Goal: Check status

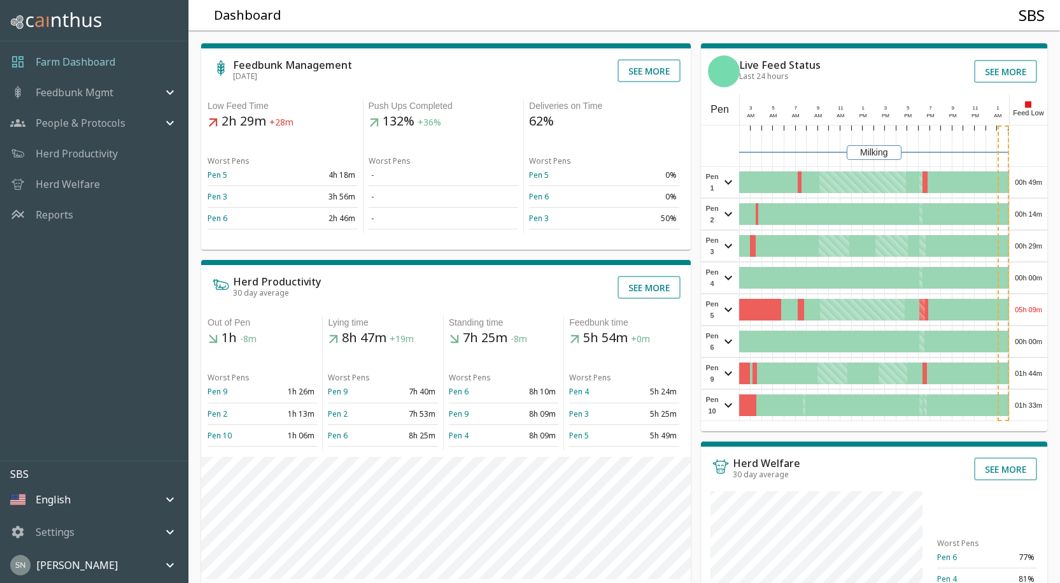
drag, startPoint x: 1034, startPoint y: 175, endPoint x: 1046, endPoint y: 189, distance: 18.9
click at [1046, 189] on div "00h 49m" at bounding box center [1029, 182] width 38 height 31
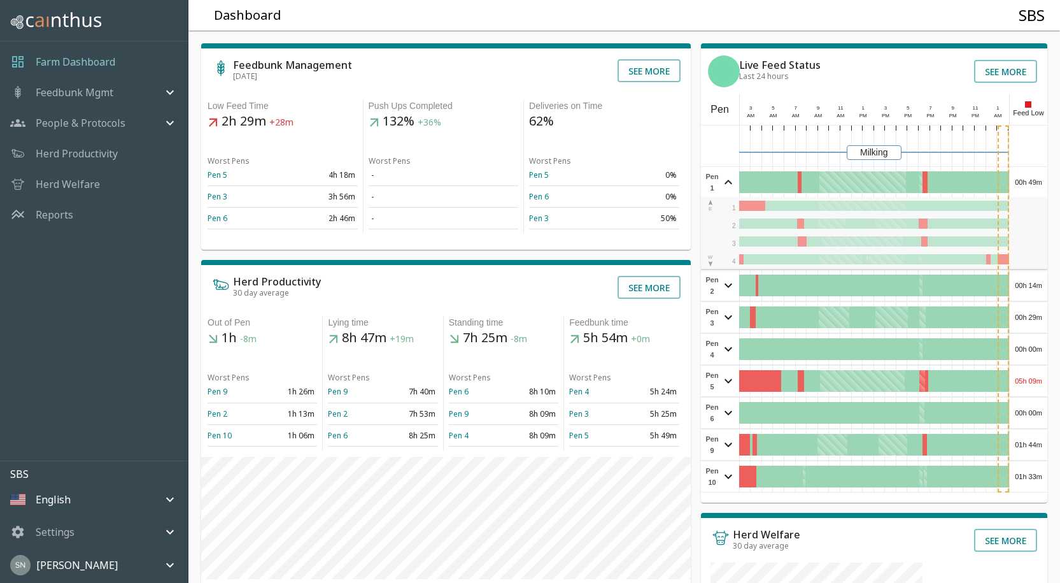
click at [1039, 182] on div "00h 49m" at bounding box center [1029, 182] width 38 height 31
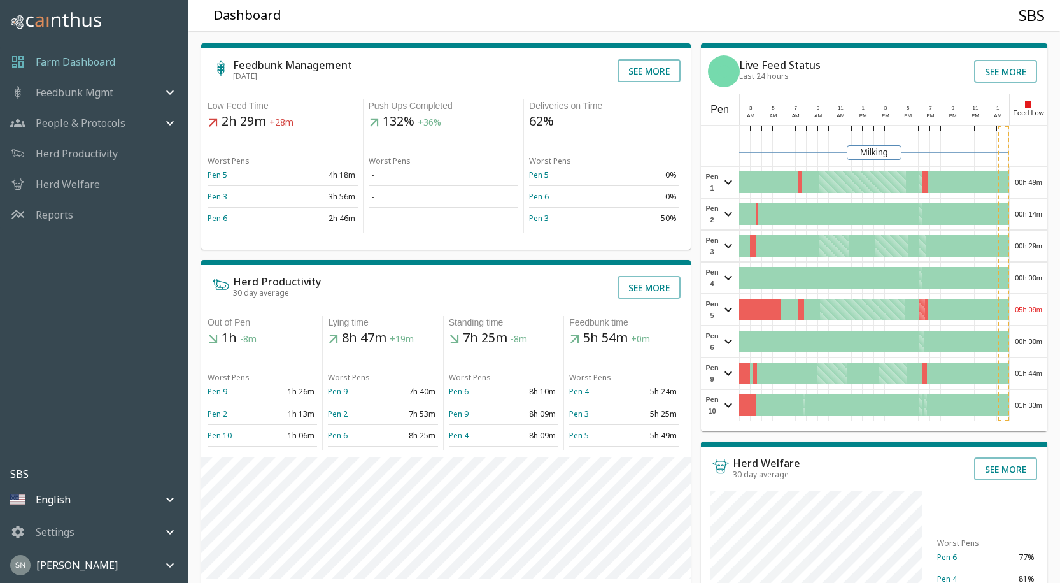
drag, startPoint x: 1039, startPoint y: 182, endPoint x: 1049, endPoint y: 190, distance: 12.6
click at [1049, 190] on div "Feedbunk Management [DATE] See more Low Feed Time 2h 29m +28m Worst Pens Pen 5 …" at bounding box center [619, 430] width 882 height 820
drag, startPoint x: 1049, startPoint y: 190, endPoint x: 1040, endPoint y: 182, distance: 11.7
click at [1040, 182] on div "00h 49m" at bounding box center [1029, 182] width 38 height 31
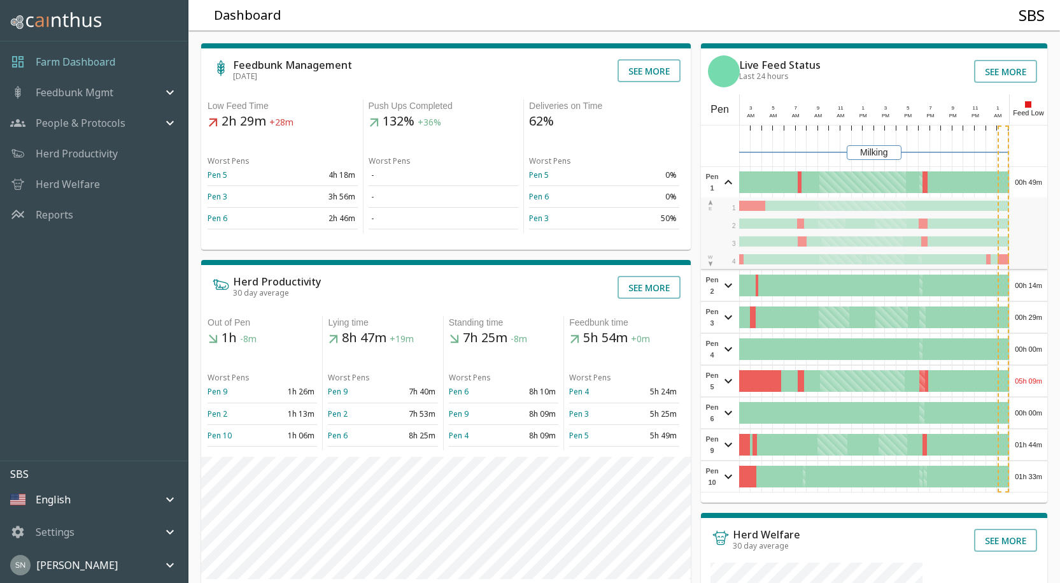
click at [1043, 187] on div "00h 49m" at bounding box center [1029, 182] width 38 height 31
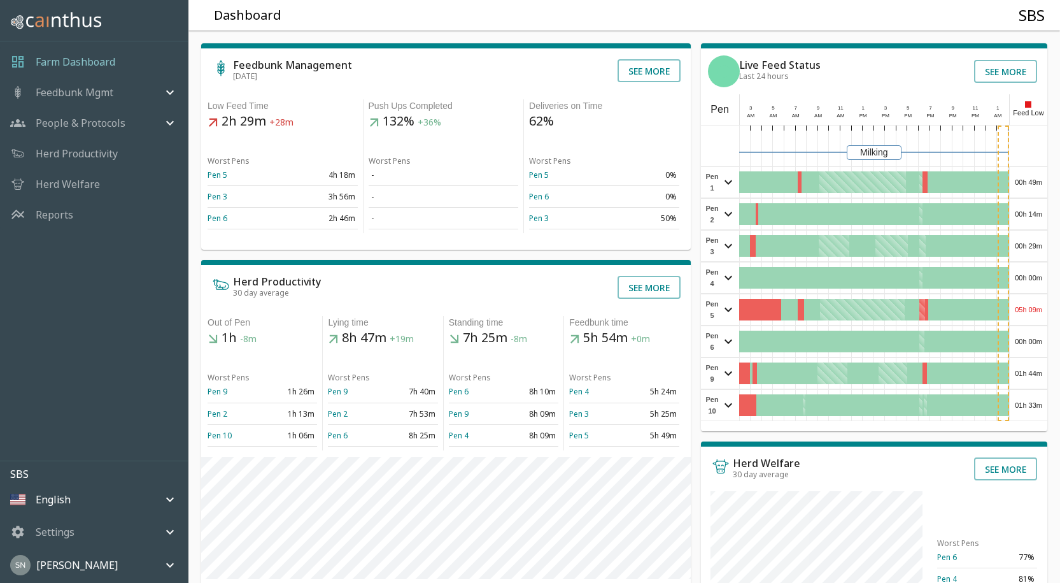
click at [1034, 215] on div "00h 14m" at bounding box center [1029, 214] width 38 height 31
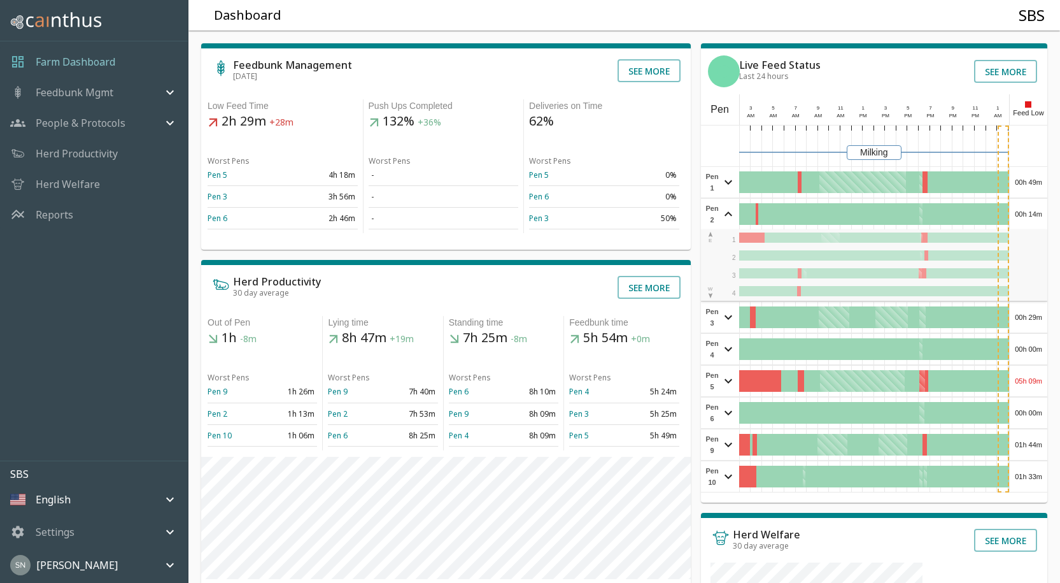
click at [1034, 217] on div "00h 14m" at bounding box center [1029, 214] width 38 height 31
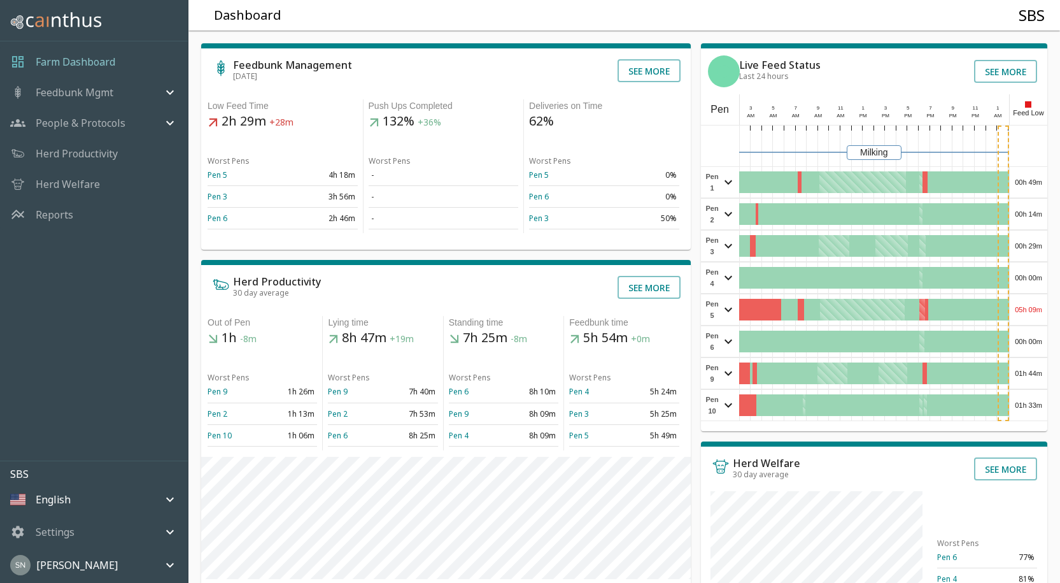
click at [1032, 252] on div "00h 29m" at bounding box center [1029, 246] width 38 height 31
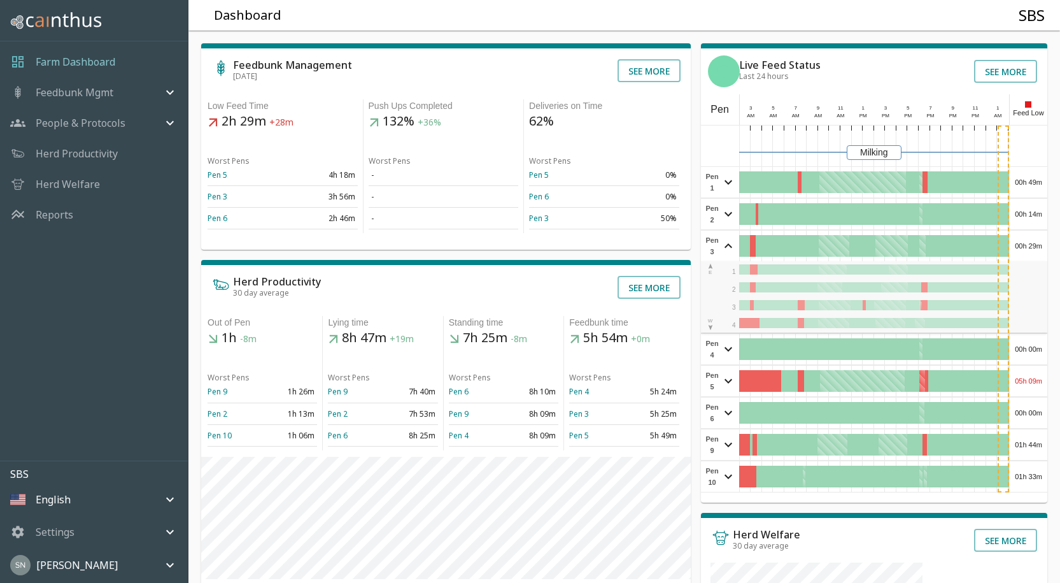
drag, startPoint x: 1034, startPoint y: 241, endPoint x: 1040, endPoint y: 244, distance: 6.9
click at [1040, 244] on div "00h 29m" at bounding box center [1029, 246] width 38 height 31
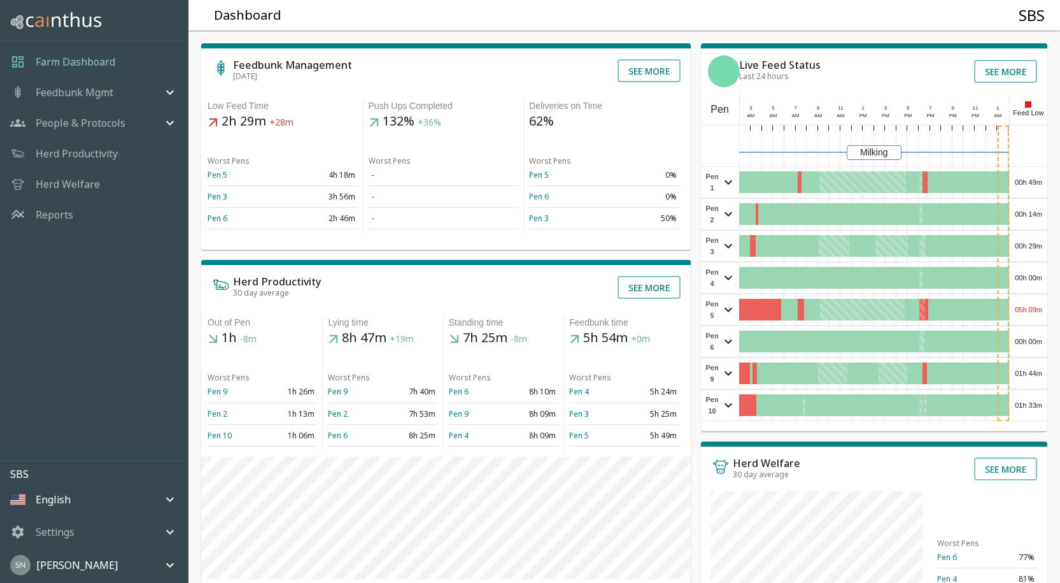
click at [1034, 276] on div "00h 00m" at bounding box center [1029, 277] width 38 height 31
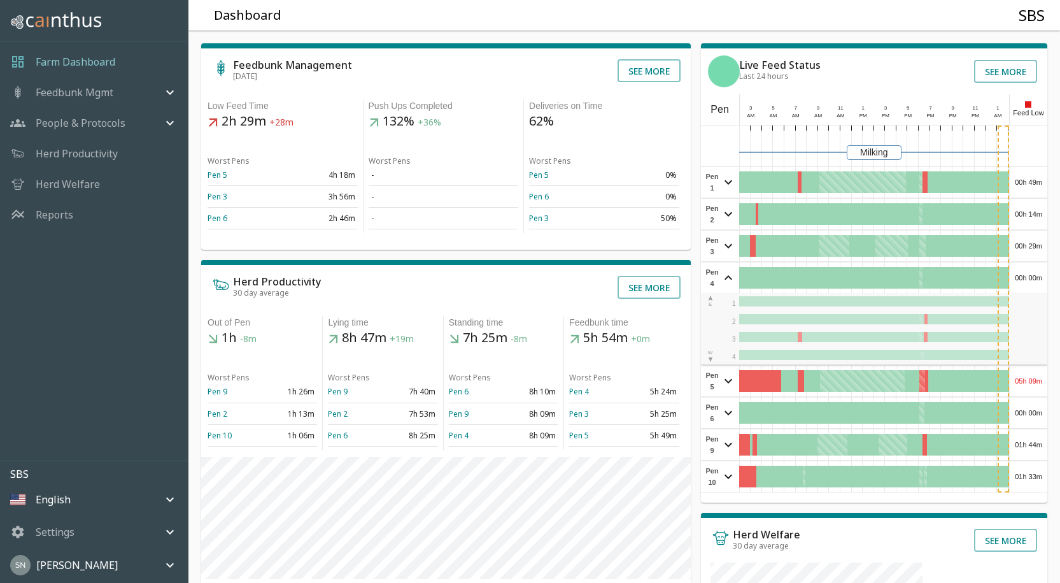
click at [1037, 276] on div "00h 00m" at bounding box center [1029, 277] width 38 height 31
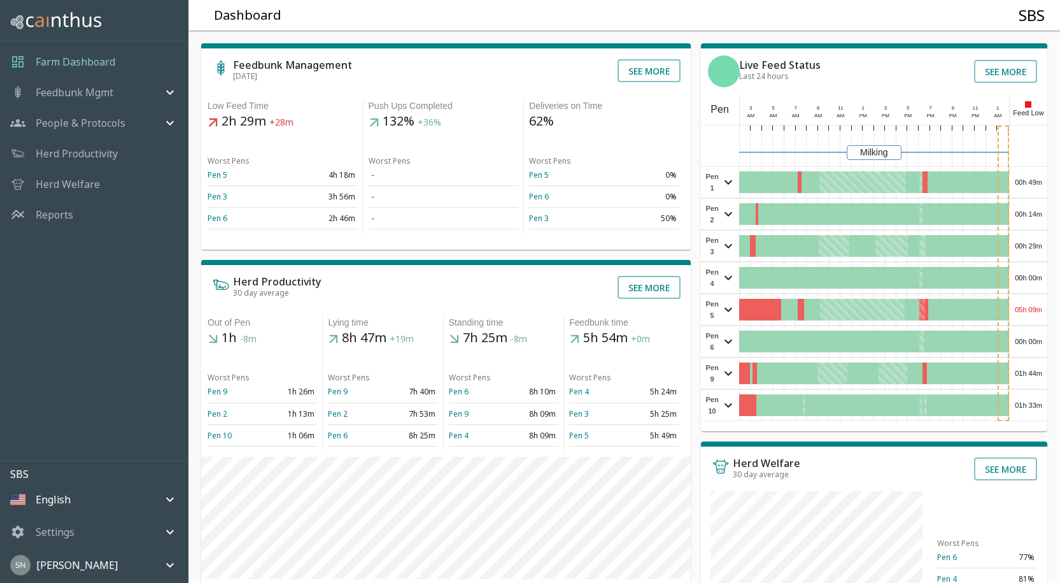
click at [1039, 304] on div "05h 09m" at bounding box center [1029, 309] width 38 height 31
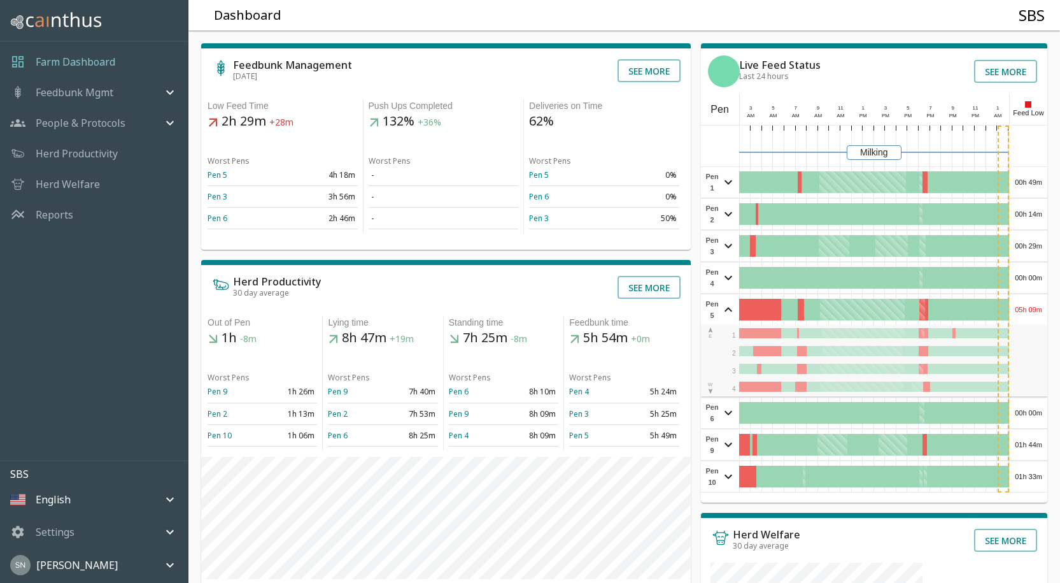
click at [1039, 304] on div "05h 09m" at bounding box center [1029, 309] width 38 height 31
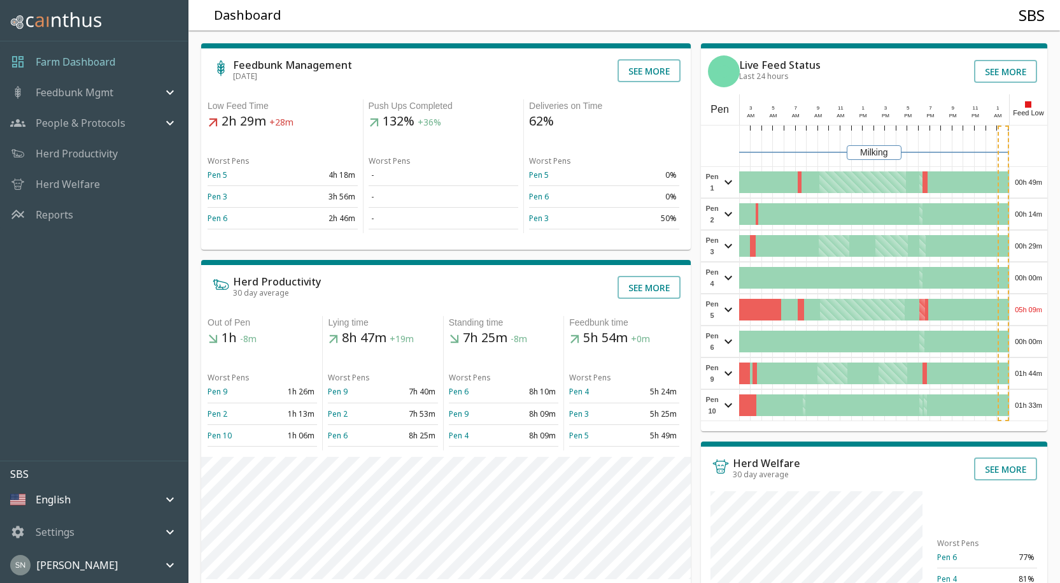
drag, startPoint x: 1039, startPoint y: 304, endPoint x: 1047, endPoint y: 306, distance: 7.9
click at [1047, 306] on div "05h 09m" at bounding box center [1029, 309] width 38 height 31
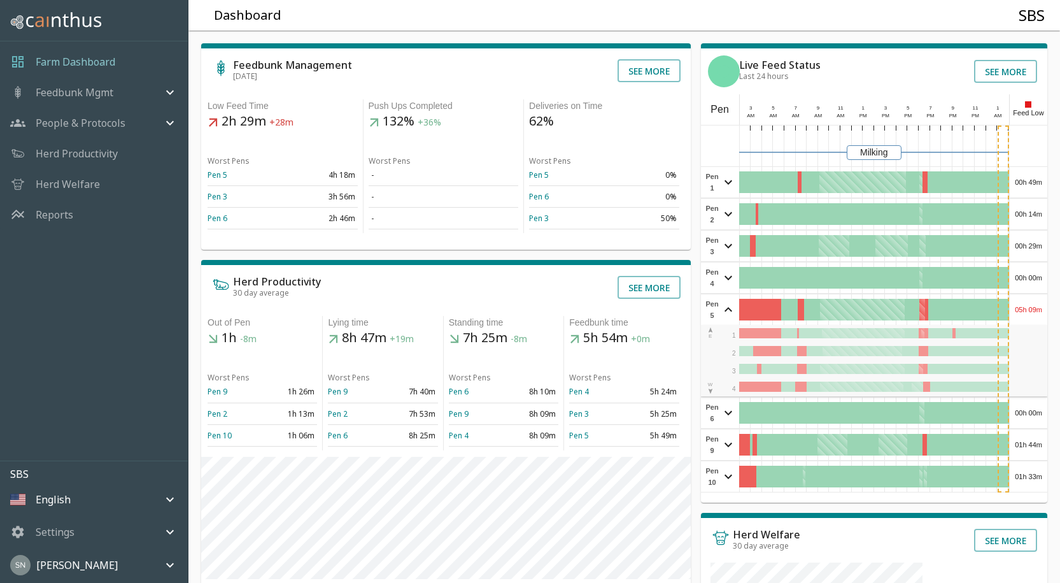
click at [1024, 306] on div "05h 09m" at bounding box center [1029, 309] width 38 height 31
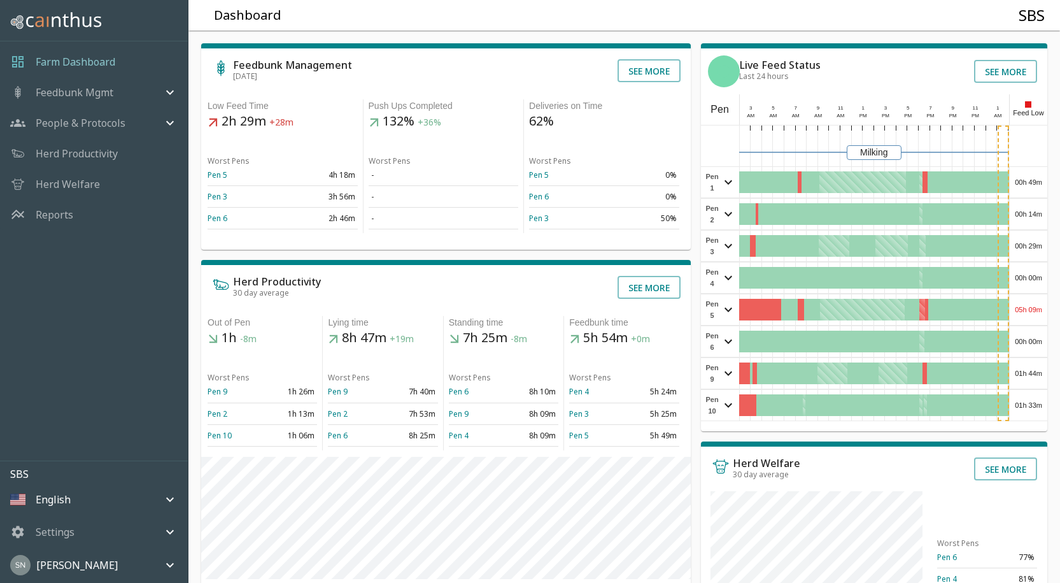
click at [1032, 308] on div "05h 09m" at bounding box center [1029, 309] width 38 height 31
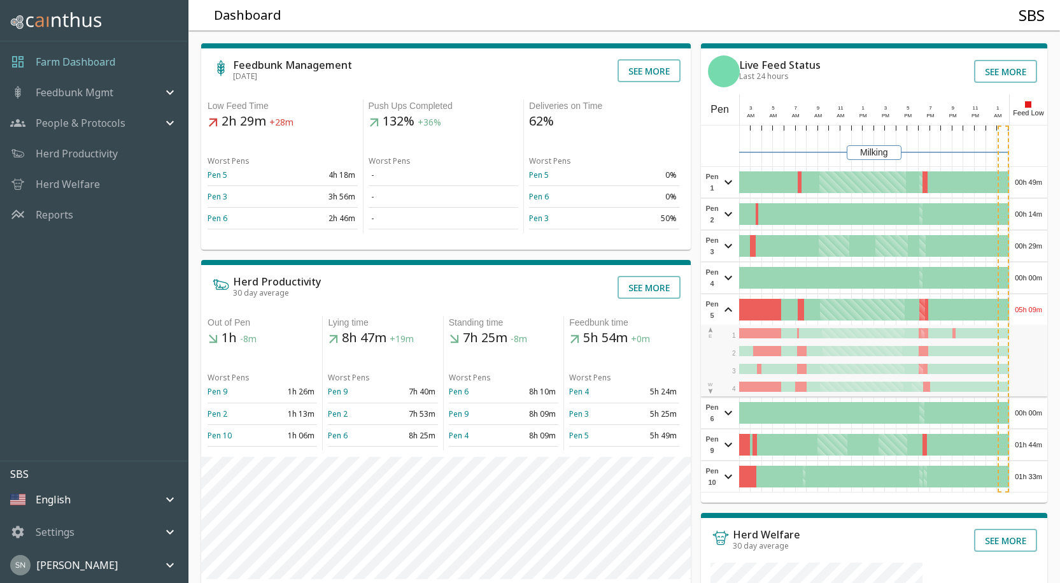
click at [1032, 308] on div "05h 09m" at bounding box center [1029, 309] width 38 height 31
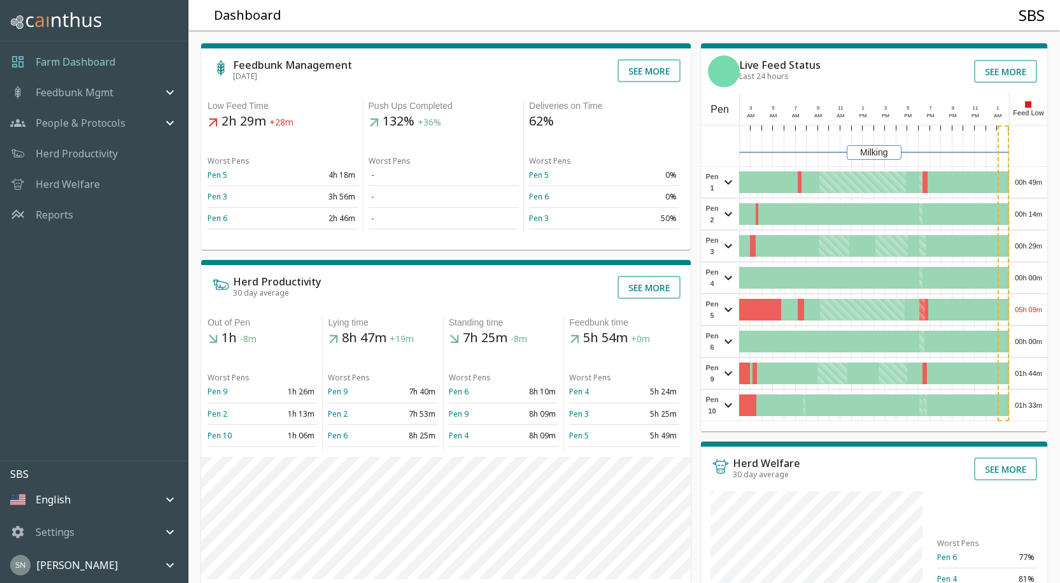
click at [1034, 313] on div "05h 09m" at bounding box center [1029, 309] width 38 height 31
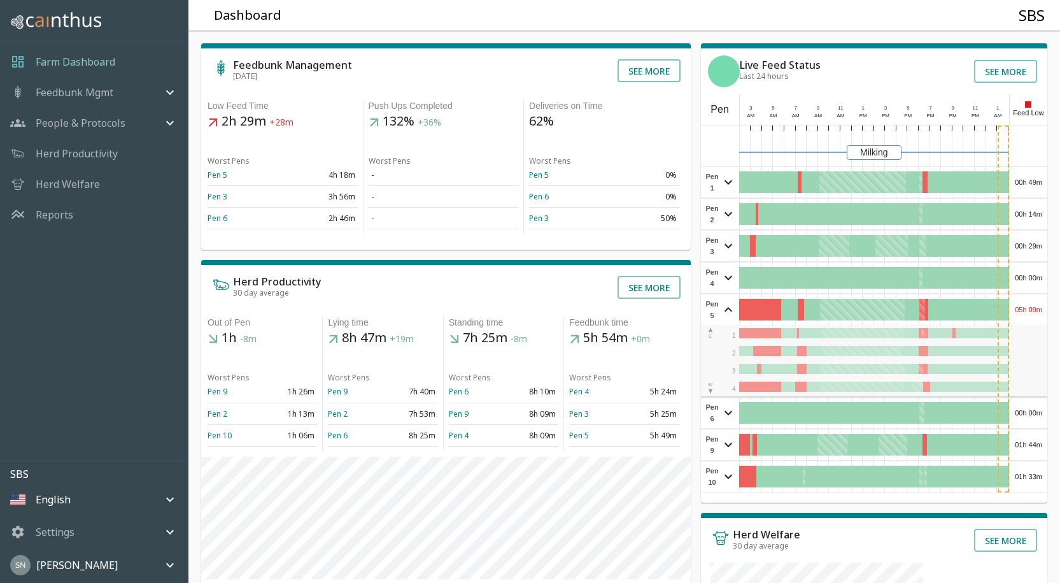
click at [1034, 313] on div "05h 09m" at bounding box center [1029, 309] width 38 height 31
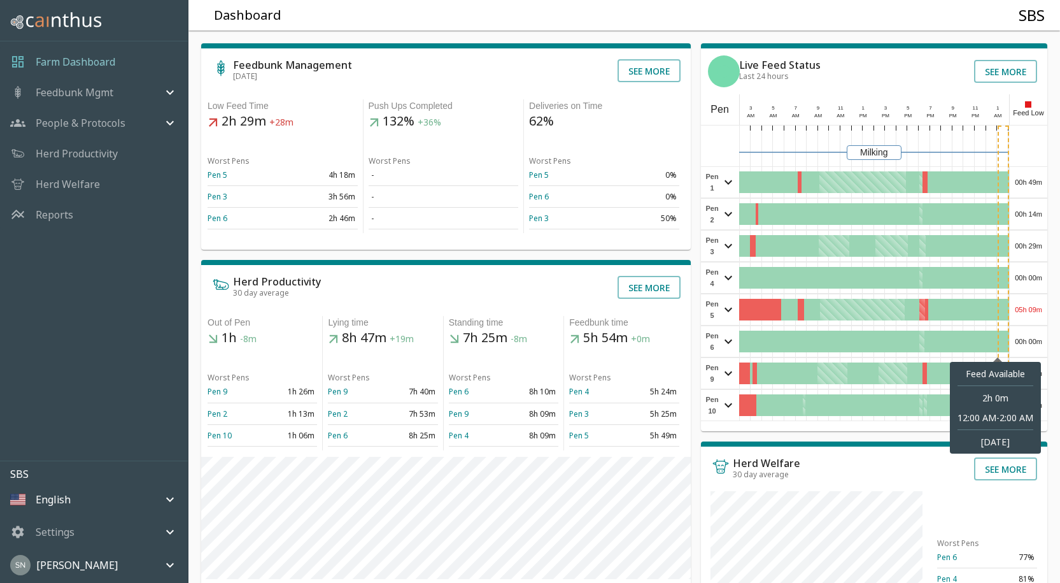
click at [999, 343] on div at bounding box center [998, 342] width 22 height 22
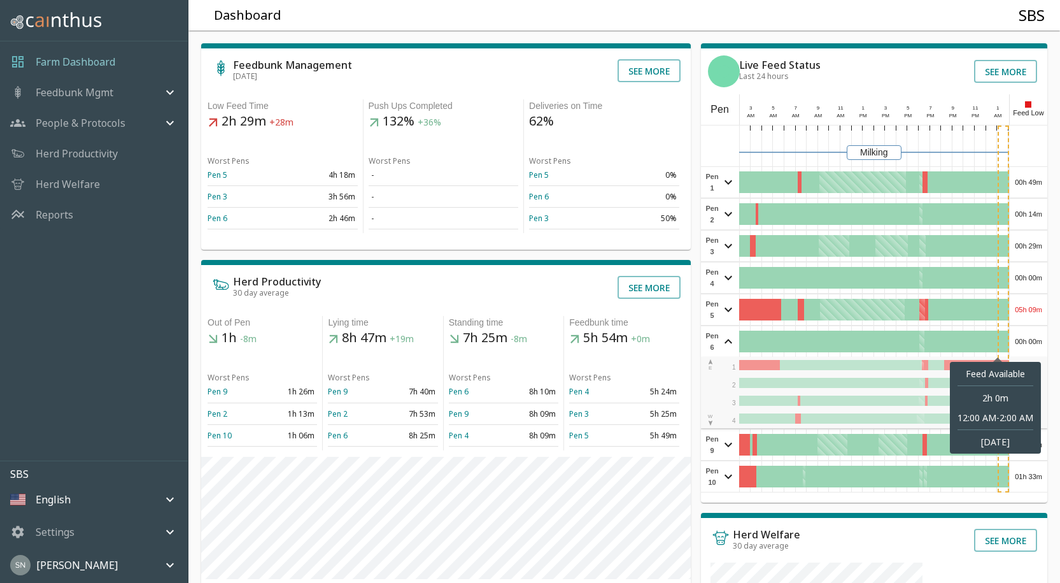
click at [1008, 346] on div at bounding box center [998, 342] width 22 height 22
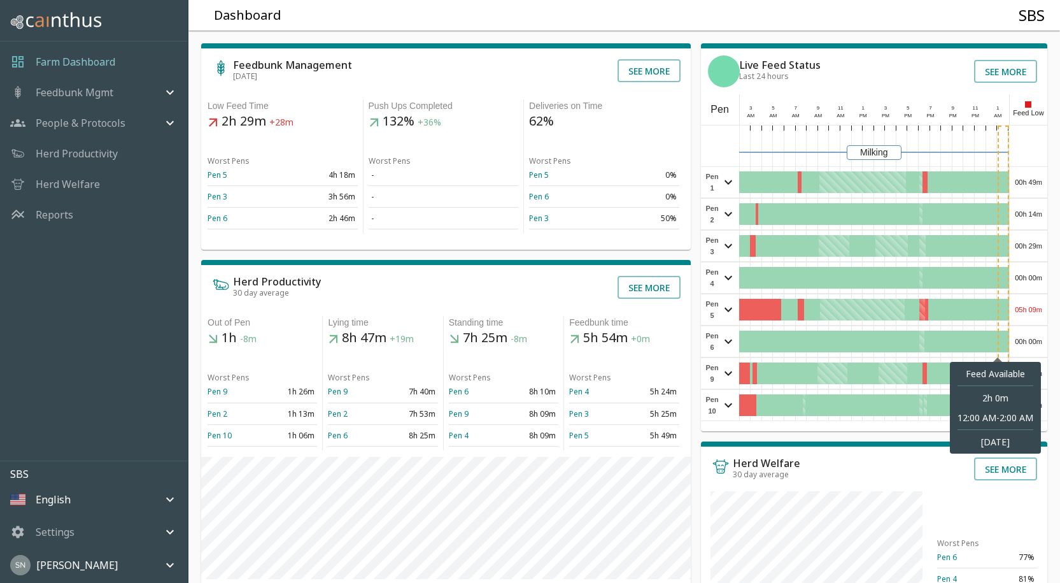
click at [1032, 343] on div "00h 00m" at bounding box center [1029, 341] width 38 height 31
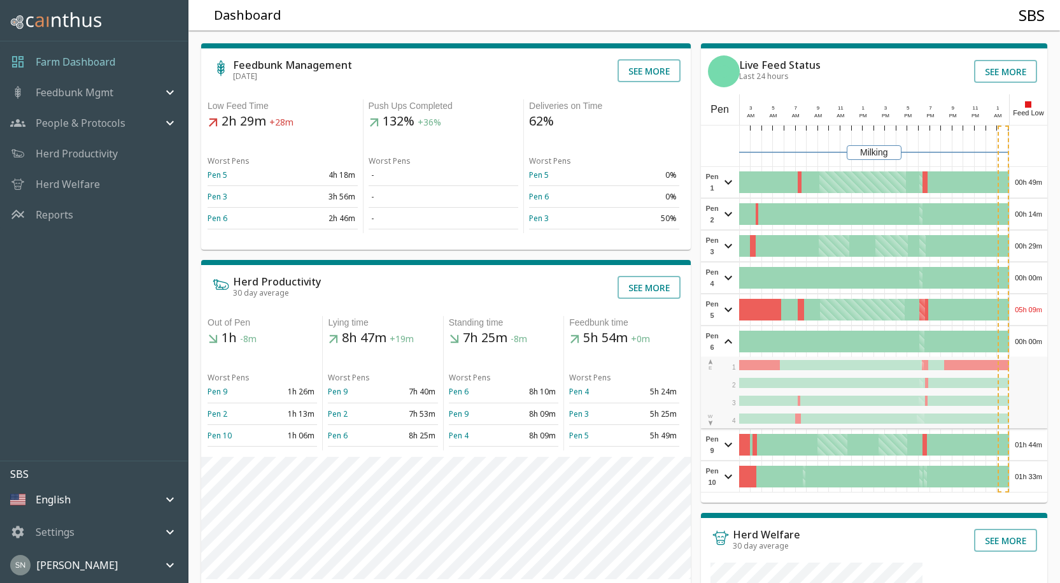
click at [1032, 343] on div "00h 00m" at bounding box center [1029, 341] width 38 height 31
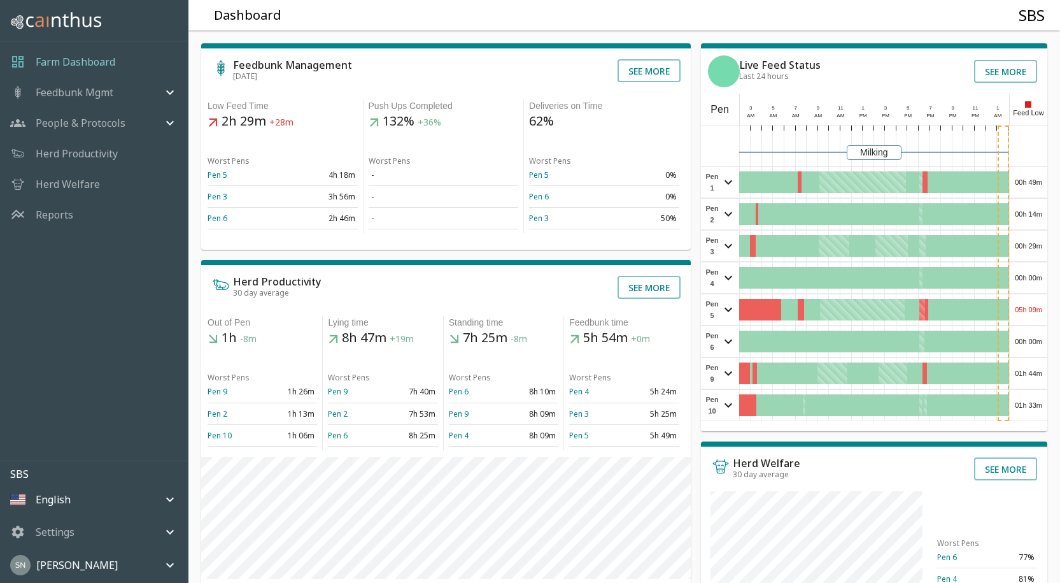
click at [1036, 343] on div "00h 00m" at bounding box center [1029, 341] width 38 height 31
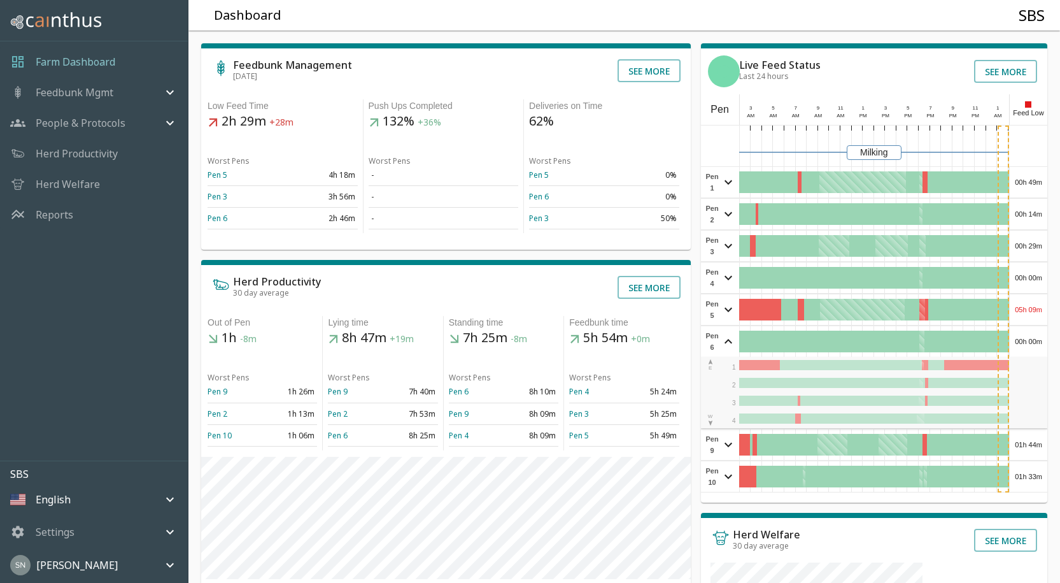
click at [1036, 343] on div "00h 00m" at bounding box center [1029, 341] width 38 height 31
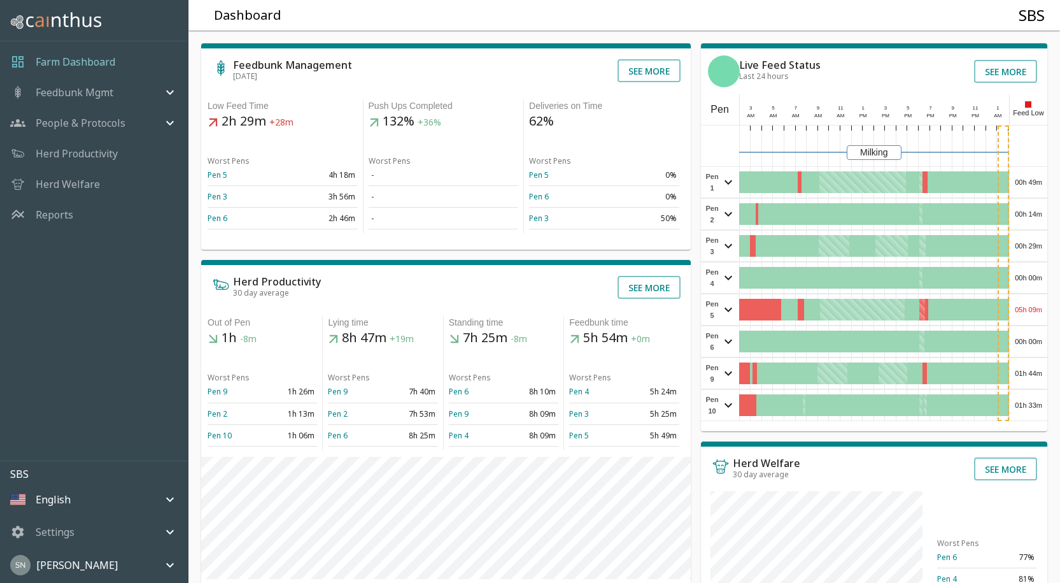
drag, startPoint x: 1036, startPoint y: 343, endPoint x: 1056, endPoint y: 346, distance: 19.9
click at [1056, 346] on div "Feedbunk Management [DATE] See more Low Feed Time 2h 29m +28m Worst Pens Pen 5 …" at bounding box center [619, 430] width 882 height 820
click at [1035, 373] on div "01h 44m" at bounding box center [1029, 373] width 38 height 31
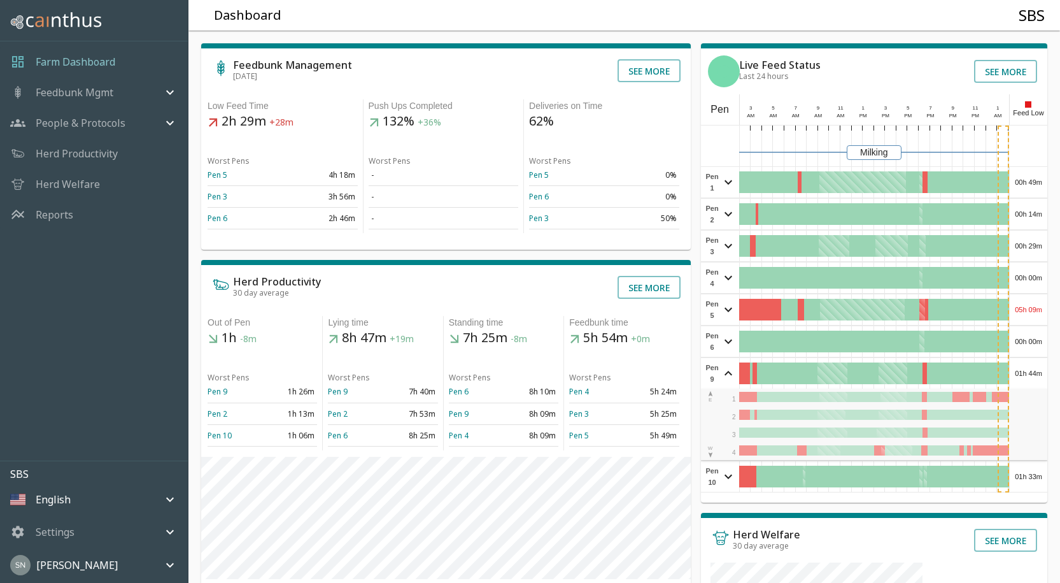
click at [1035, 373] on div "01h 44m" at bounding box center [1029, 373] width 38 height 31
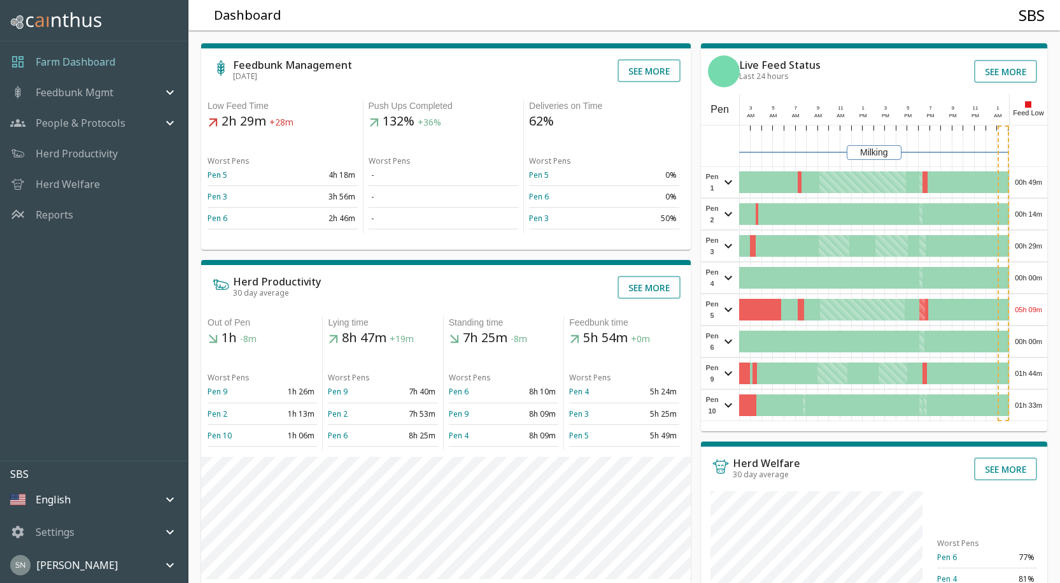
click at [1029, 409] on div "01h 33m" at bounding box center [1029, 405] width 38 height 31
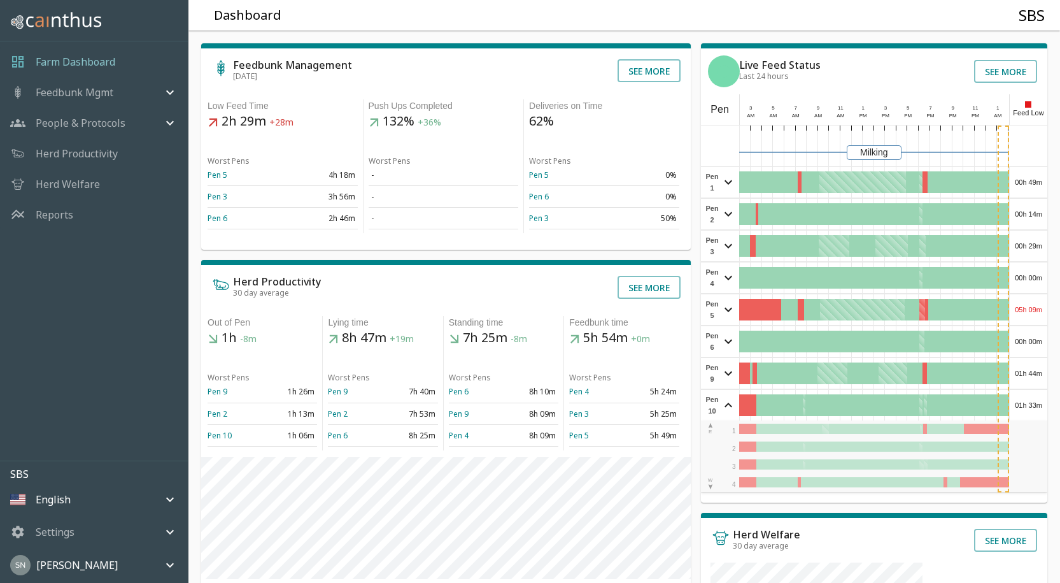
drag, startPoint x: 1031, startPoint y: 421, endPoint x: 1040, endPoint y: 406, distance: 17.1
click at [1040, 406] on div "01h 33m" at bounding box center [1029, 405] width 38 height 31
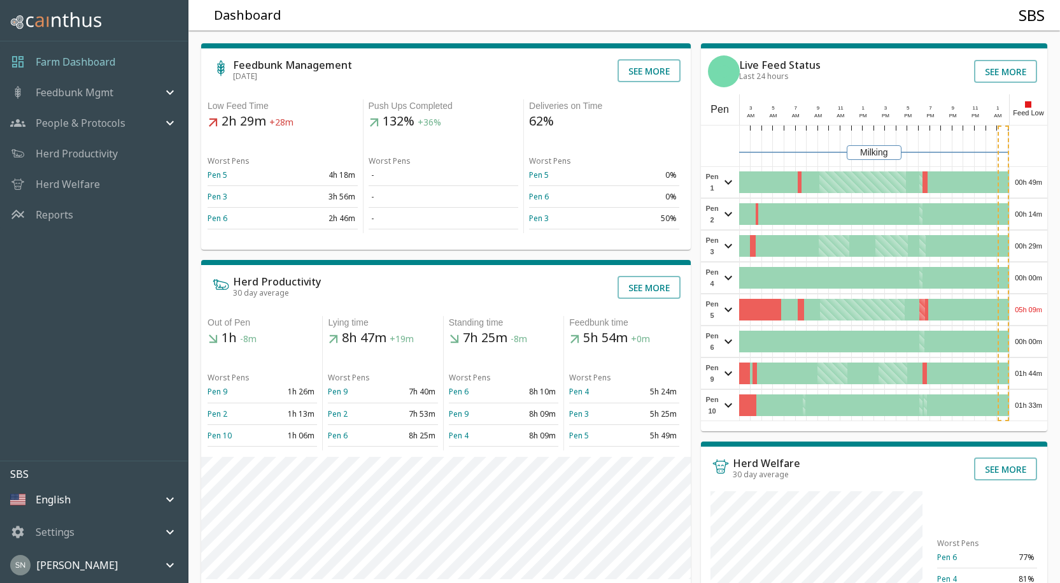
click at [1039, 310] on div "05h 09m" at bounding box center [1029, 309] width 38 height 31
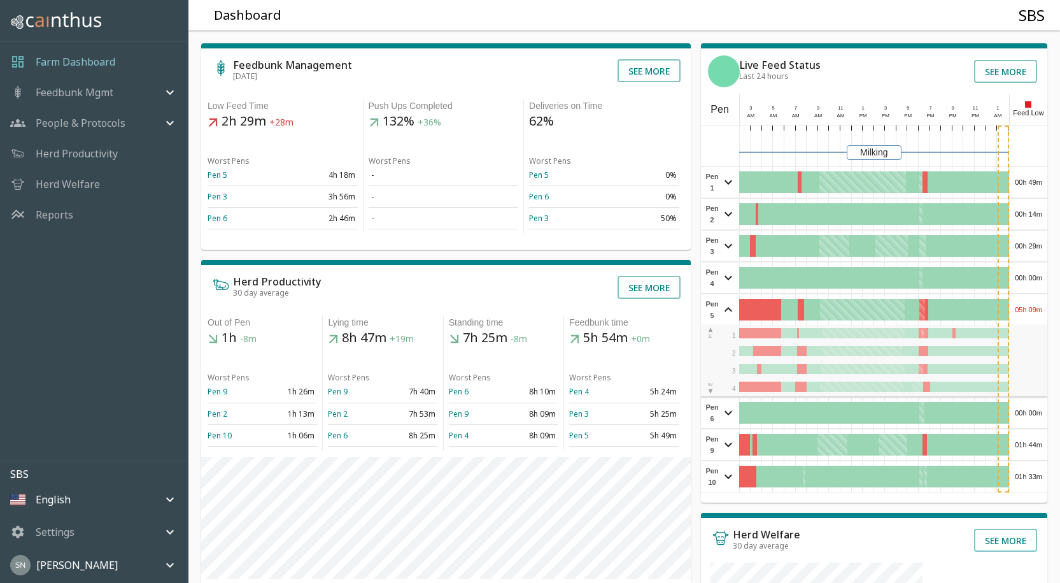
click at [1037, 310] on div "05h 09m" at bounding box center [1029, 309] width 38 height 31
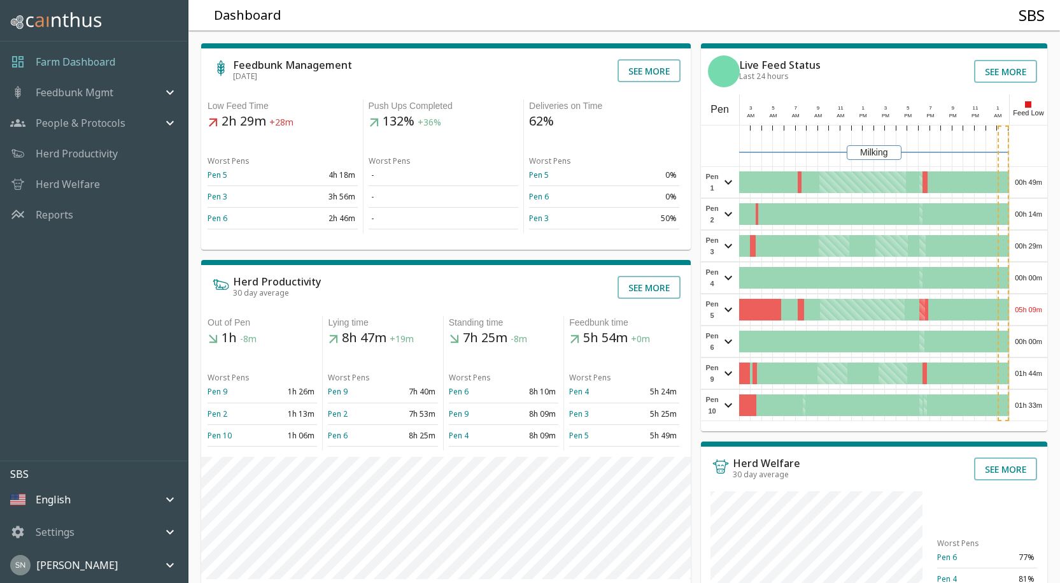
drag, startPoint x: 1037, startPoint y: 310, endPoint x: 1041, endPoint y: 382, distance: 72.7
click at [1041, 382] on div "01h 44m" at bounding box center [1029, 373] width 38 height 31
